Goal: Transaction & Acquisition: Purchase product/service

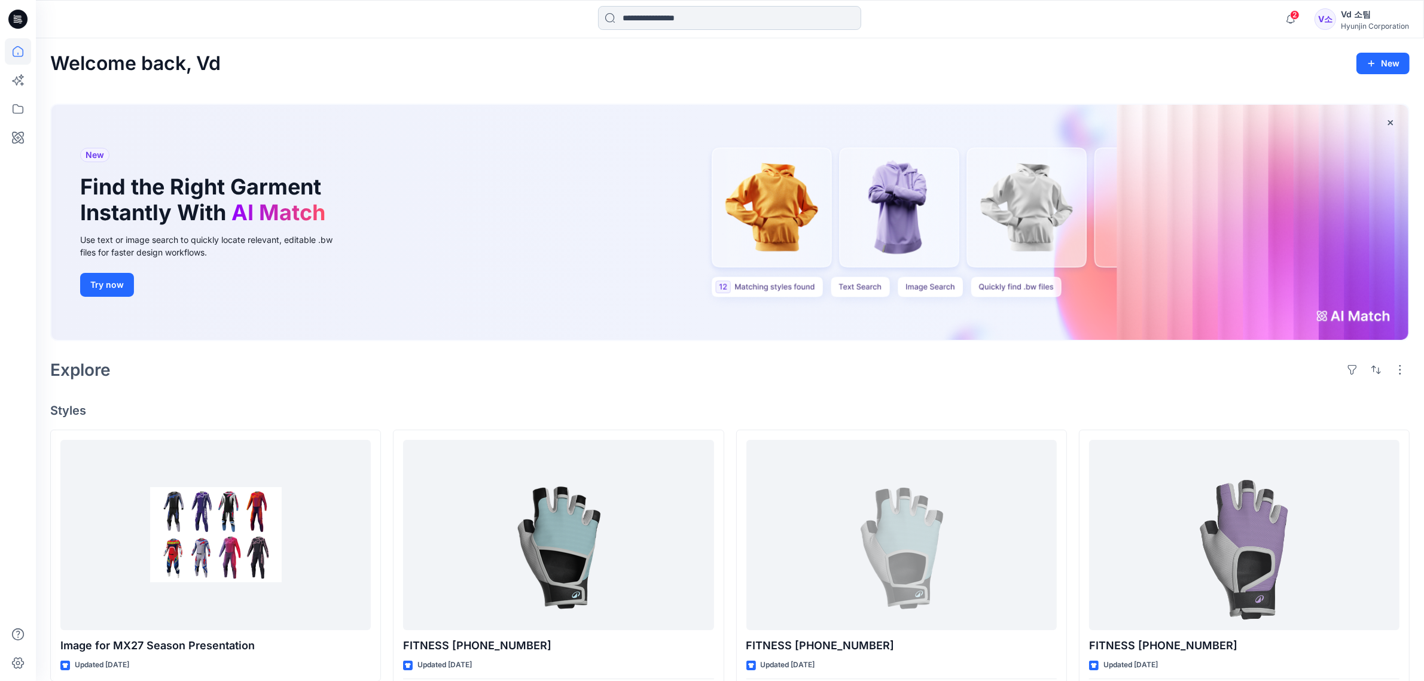
click at [734, 24] on input at bounding box center [729, 18] width 263 height 24
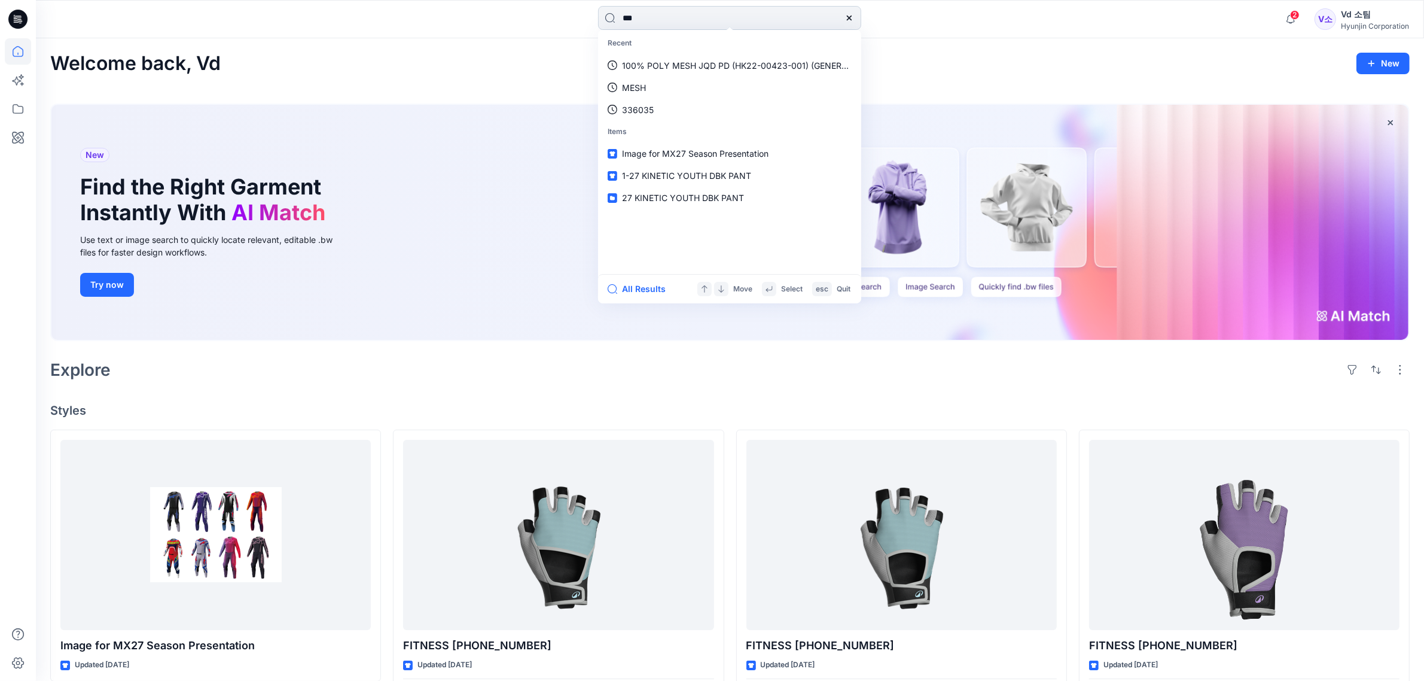
type input "****"
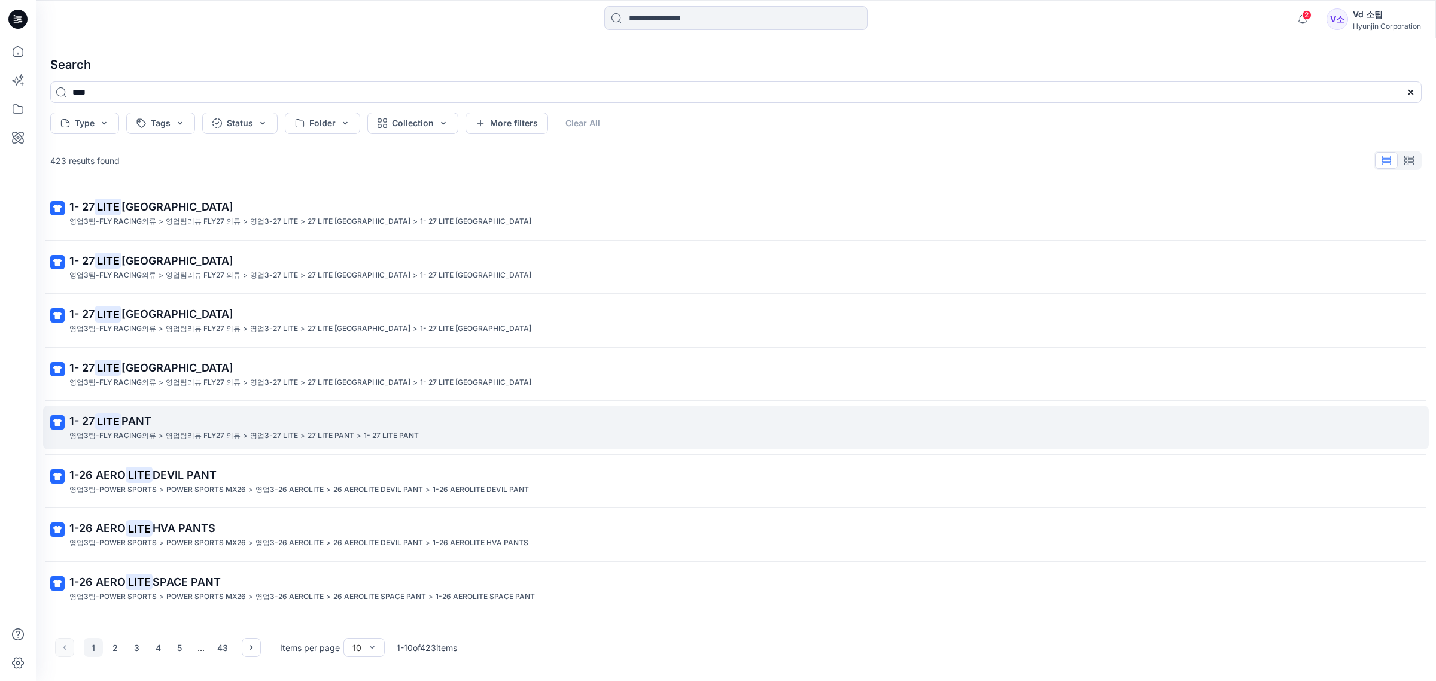
click at [129, 424] on span "PANT" at bounding box center [136, 421] width 30 height 13
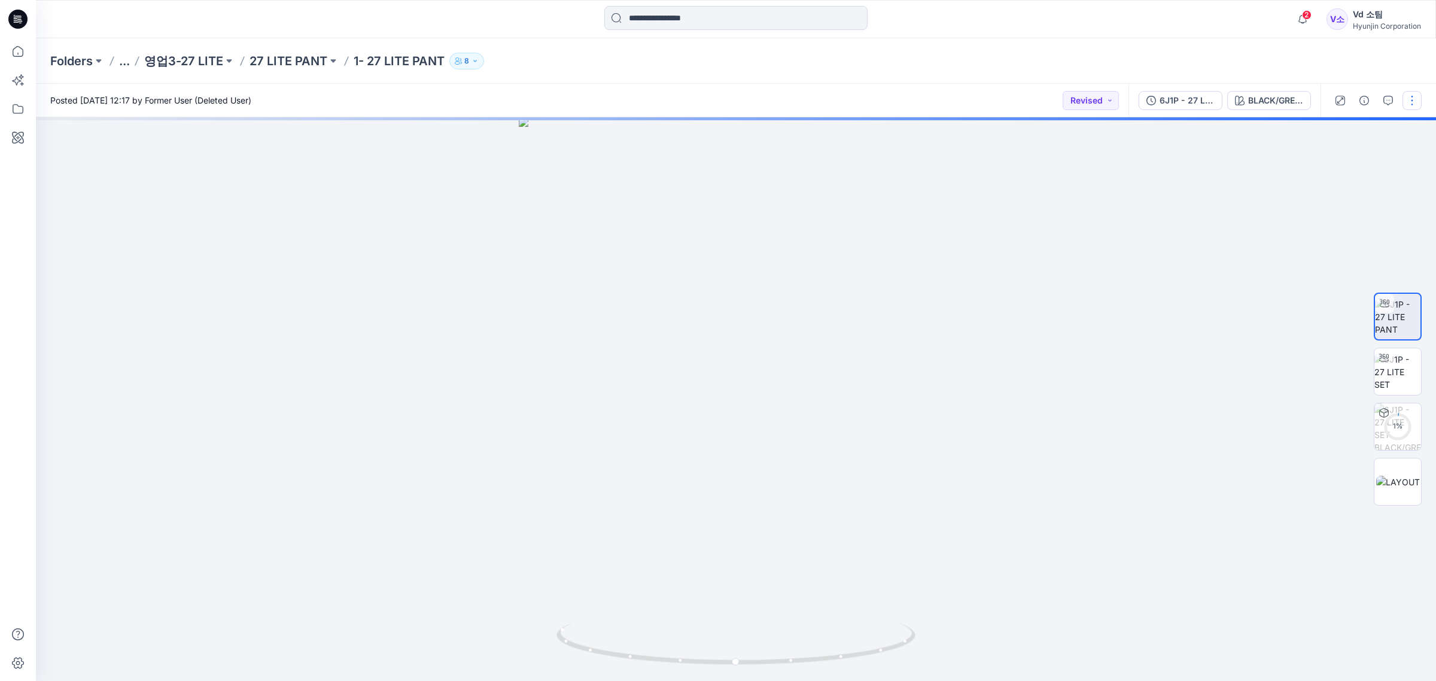
click at [1404, 100] on button "button" at bounding box center [1411, 100] width 19 height 19
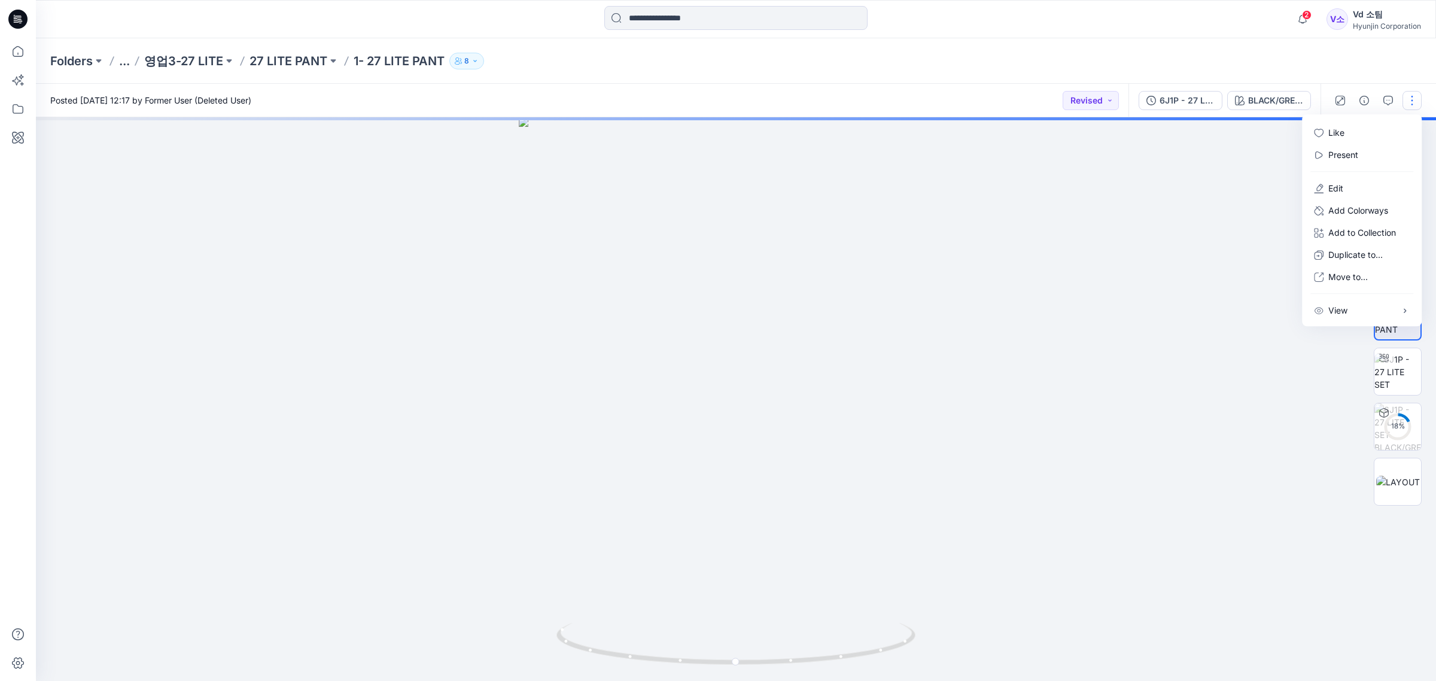
click at [1421, 100] on button "button" at bounding box center [1411, 100] width 19 height 19
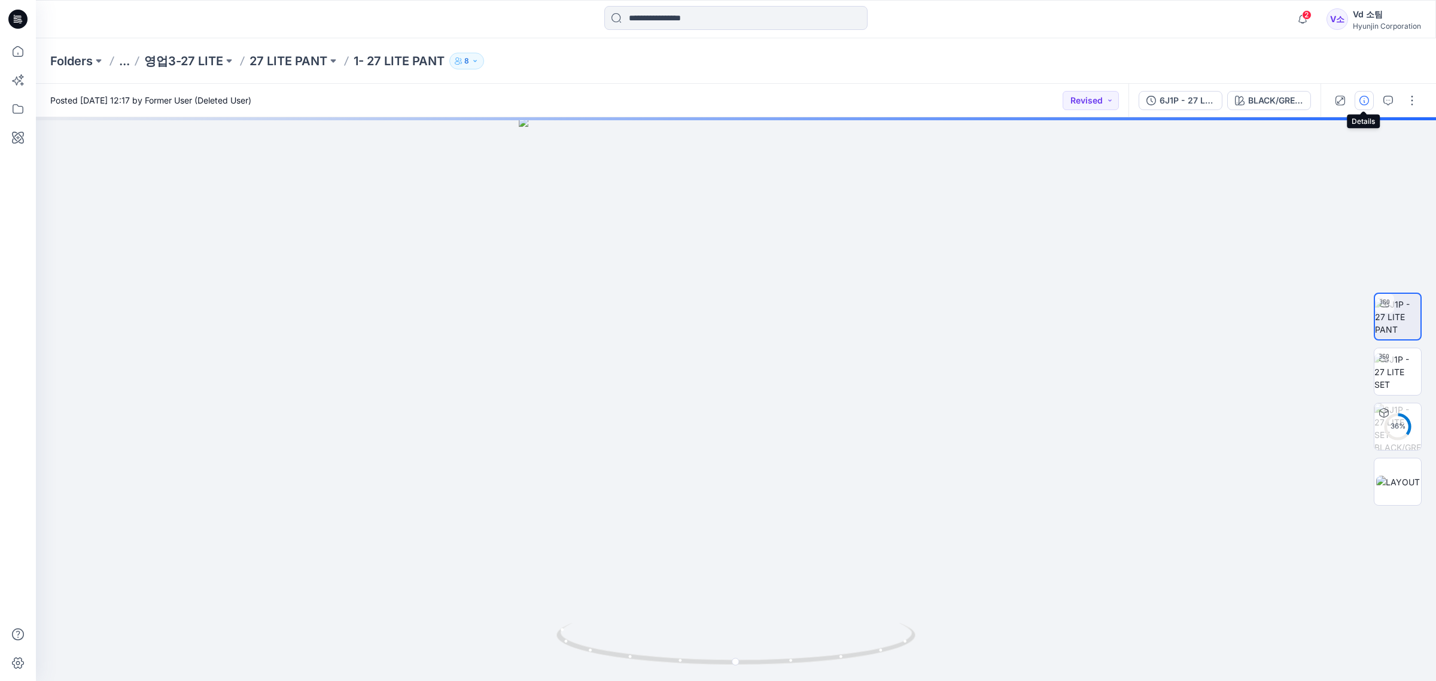
click at [1360, 100] on icon "button" at bounding box center [1364, 101] width 10 height 10
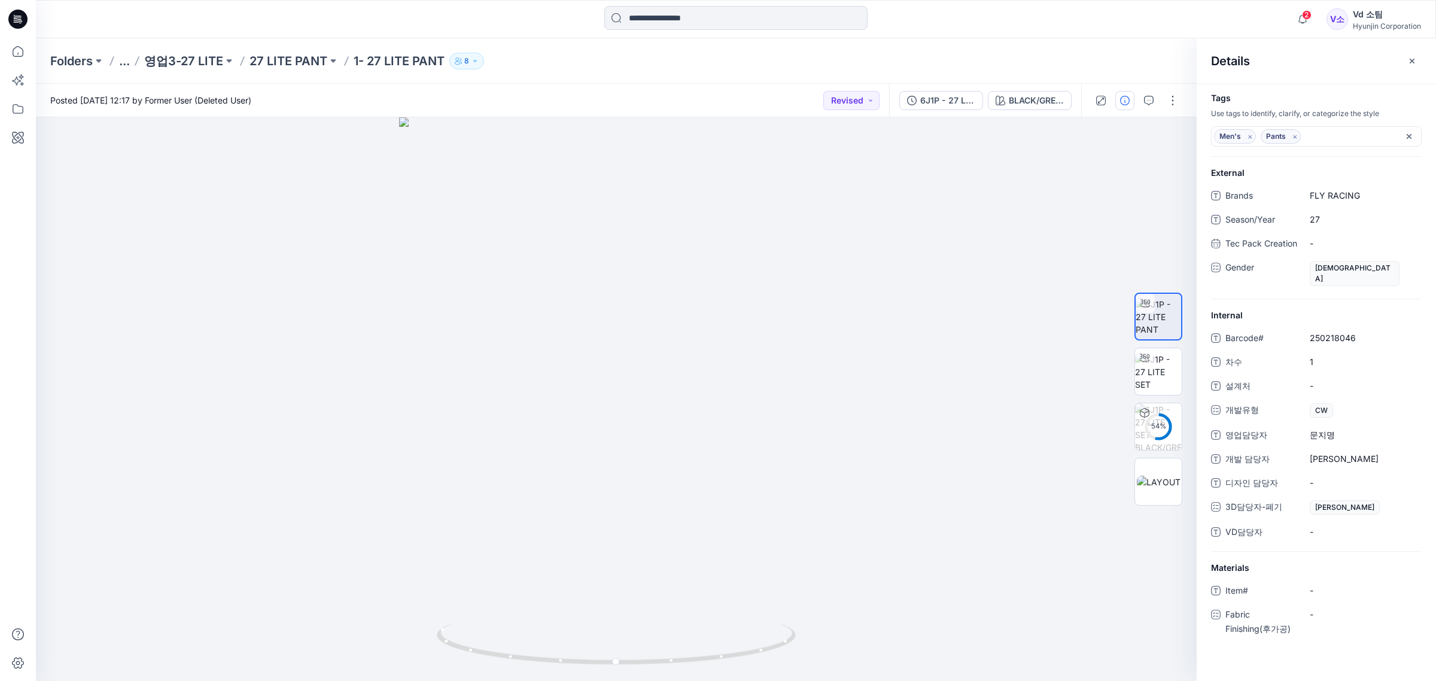
click at [10, 22] on icon at bounding box center [17, 19] width 19 height 19
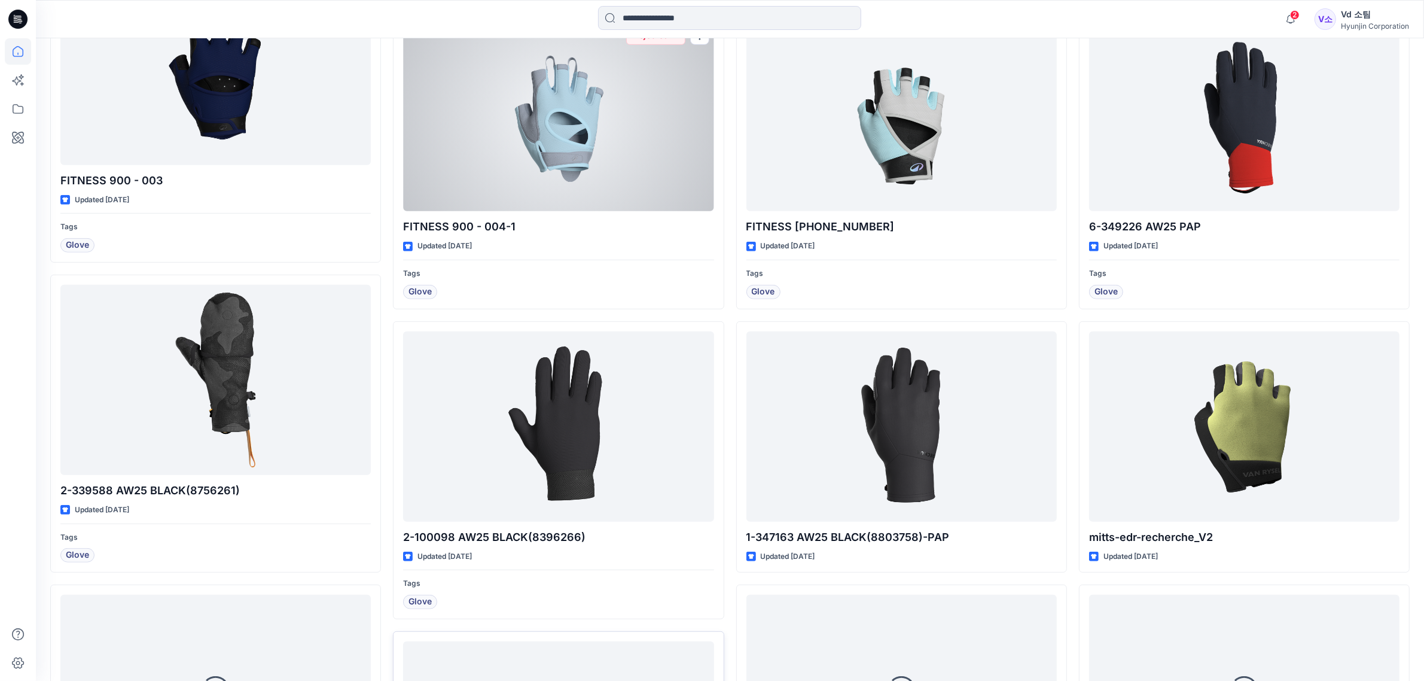
scroll to position [1172, 0]
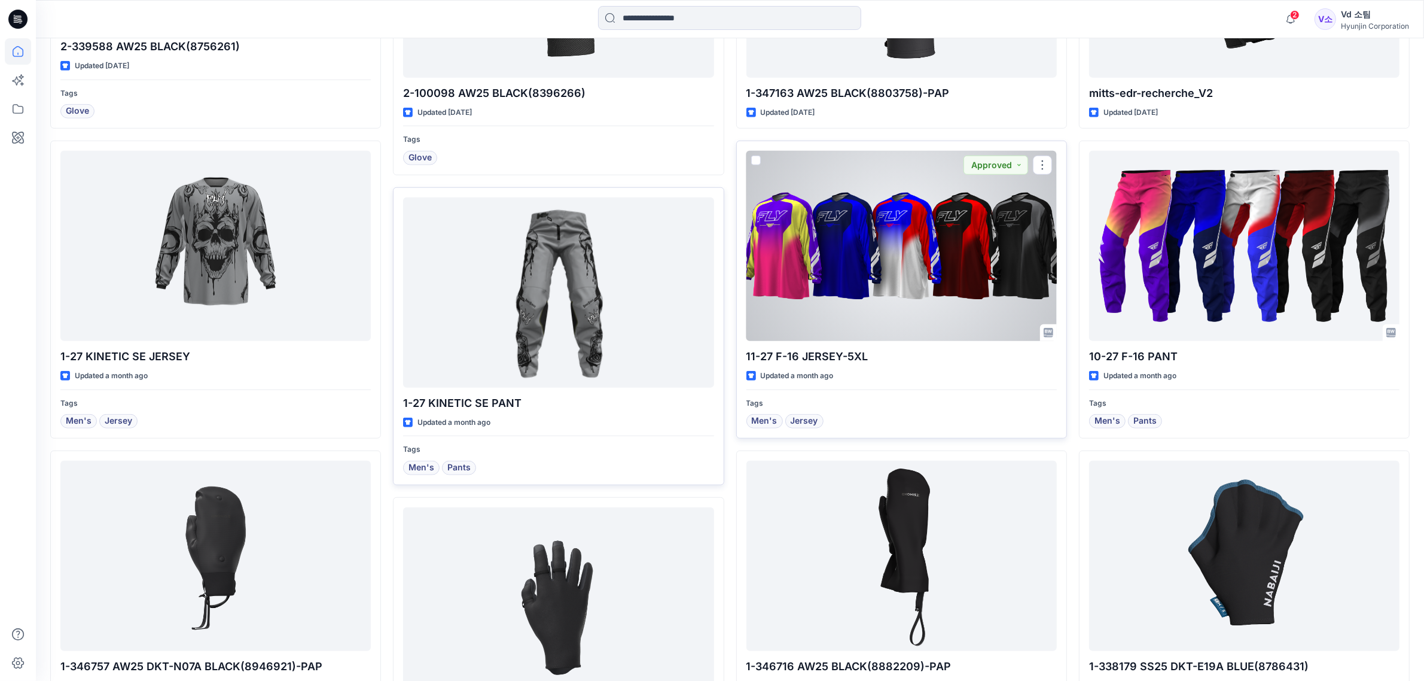
click at [880, 217] on div at bounding box center [902, 246] width 310 height 190
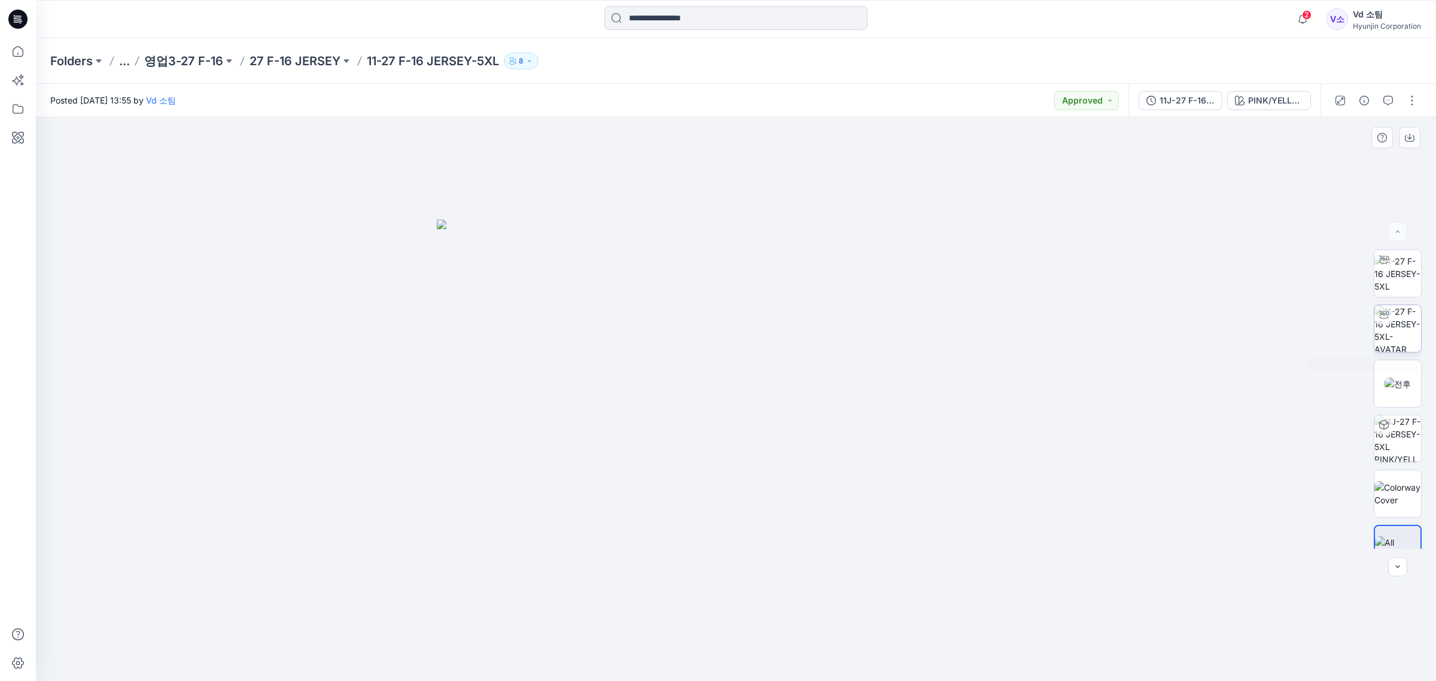
click at [1409, 338] on img at bounding box center [1397, 328] width 47 height 47
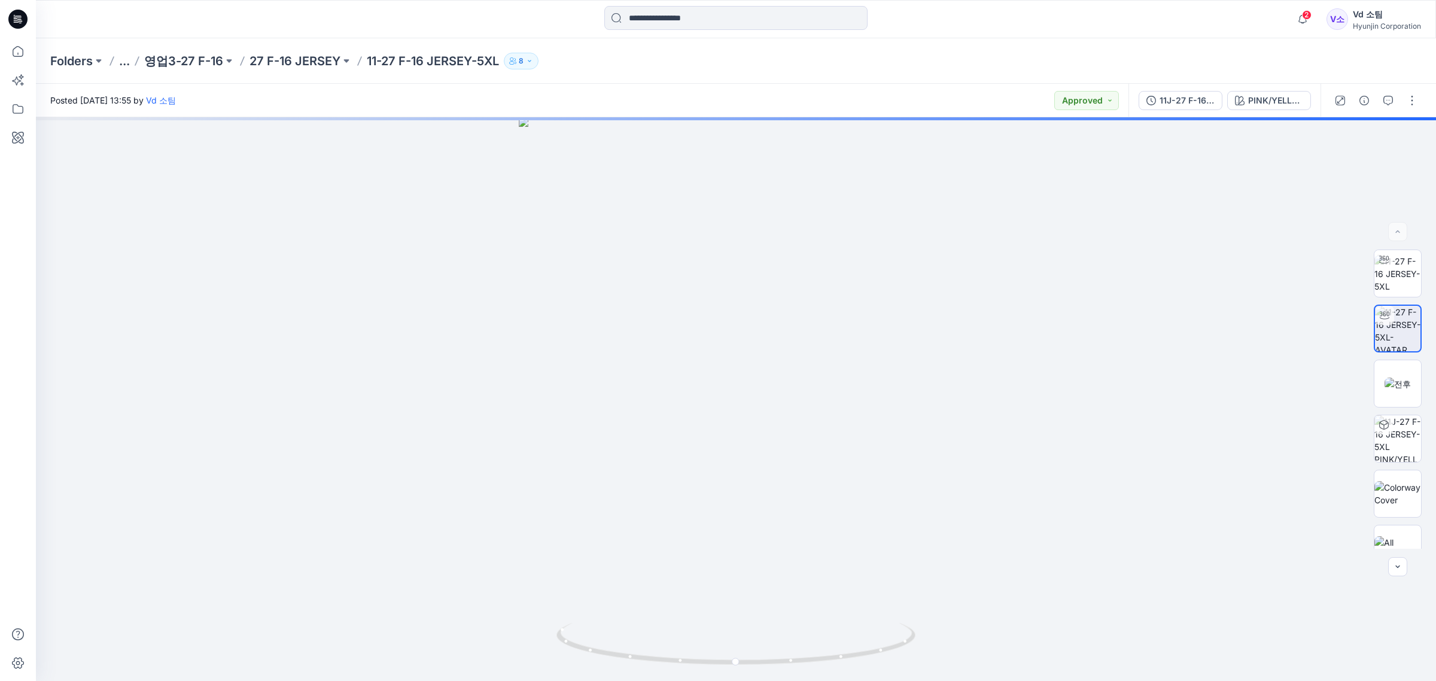
click at [29, 16] on div at bounding box center [18, 19] width 38 height 38
